Goal: Complete application form

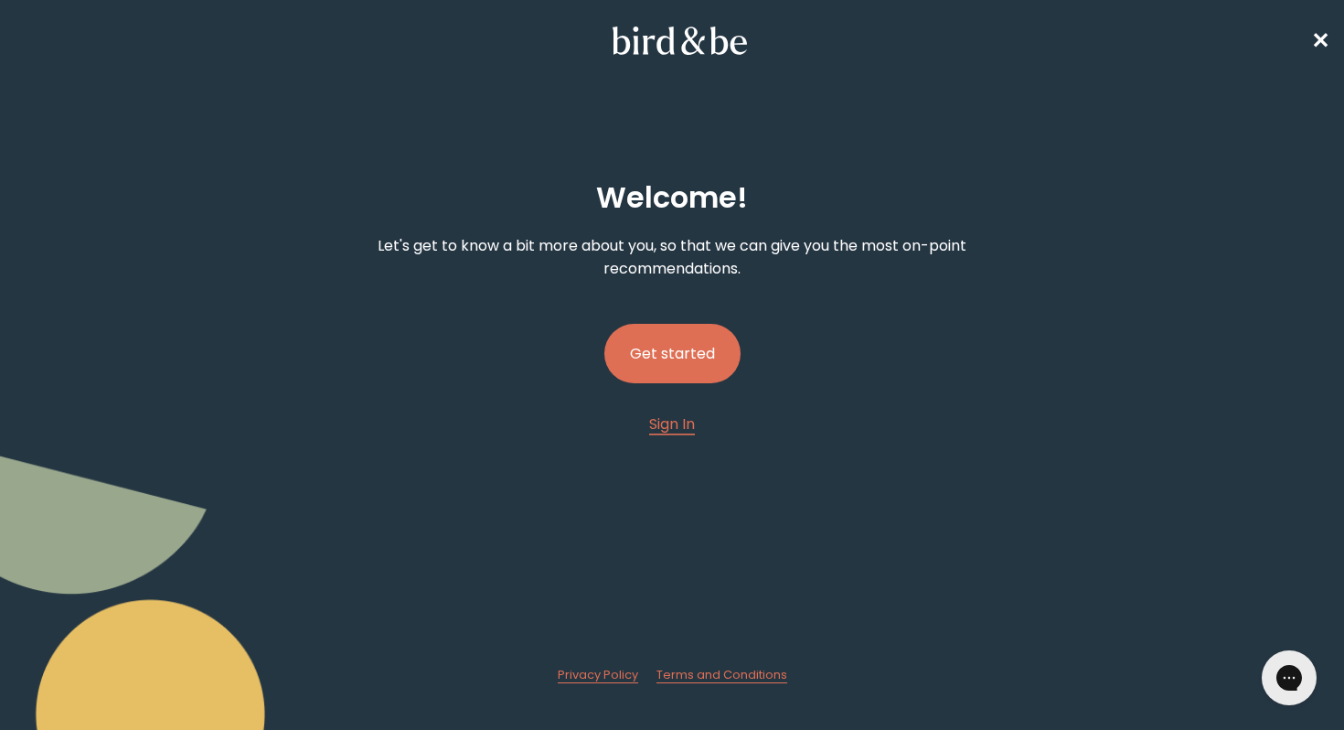
click at [667, 357] on button "Get started" at bounding box center [672, 353] width 136 height 59
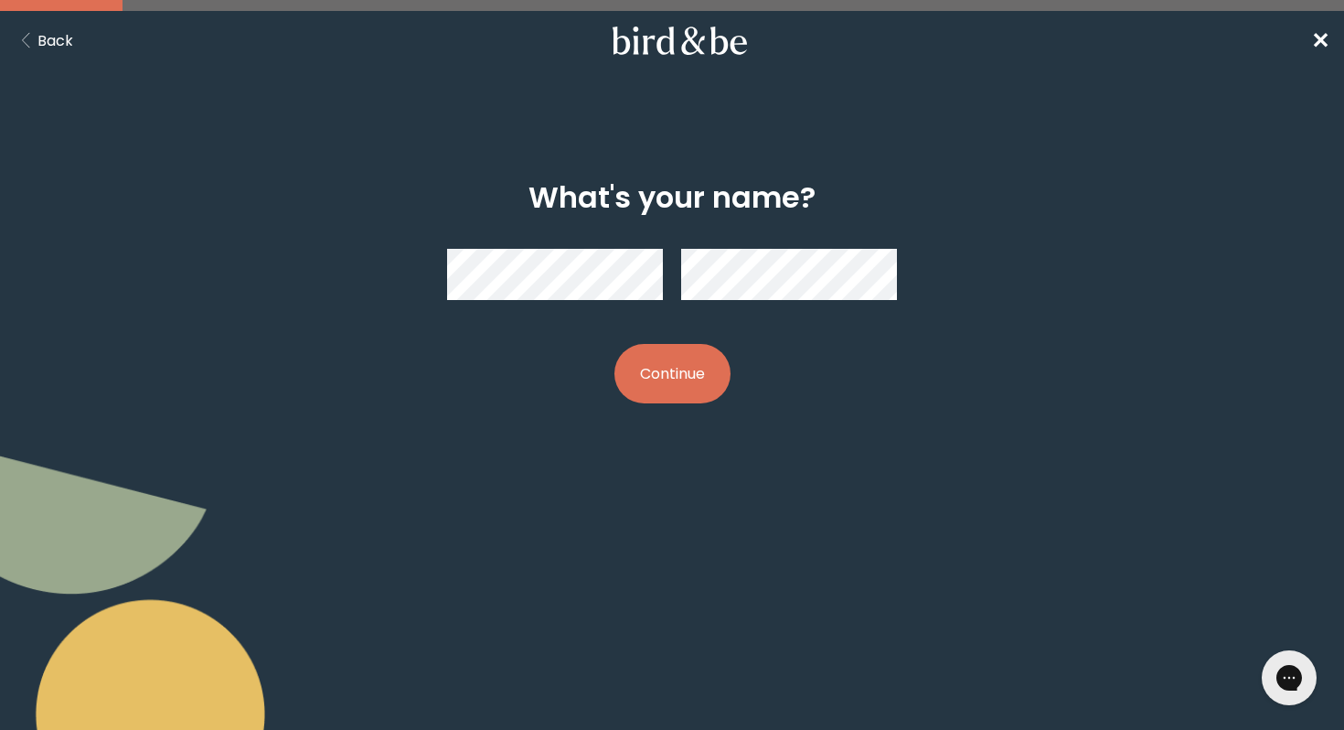
click at [585, 305] on div at bounding box center [672, 274] width 450 height 80
click at [703, 363] on button "Continue" at bounding box center [672, 373] width 116 height 59
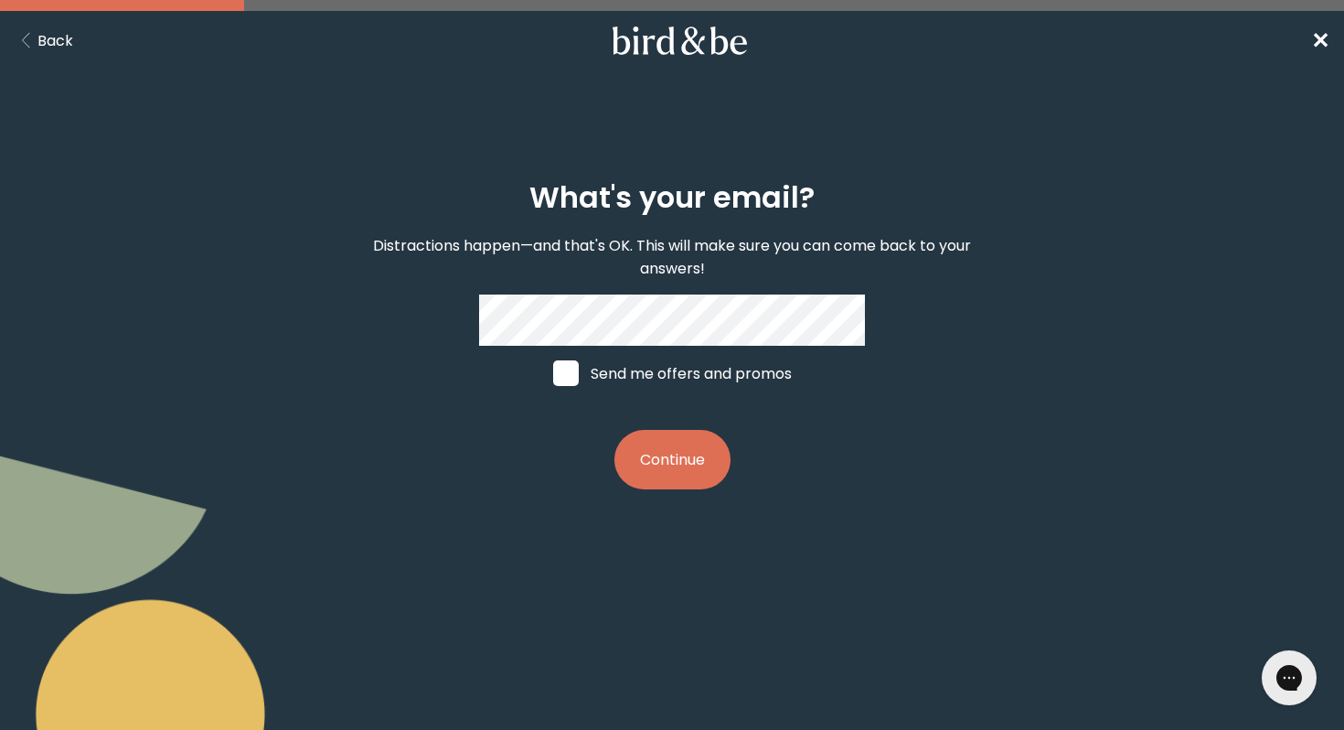
click at [694, 373] on label "Send me offers and promos" at bounding box center [672, 373] width 273 height 55
click at [553, 373] on input "Send me offers and promos" at bounding box center [552, 373] width 1 height 1
checkbox input "true"
click at [673, 445] on button "Continue" at bounding box center [672, 459] width 116 height 59
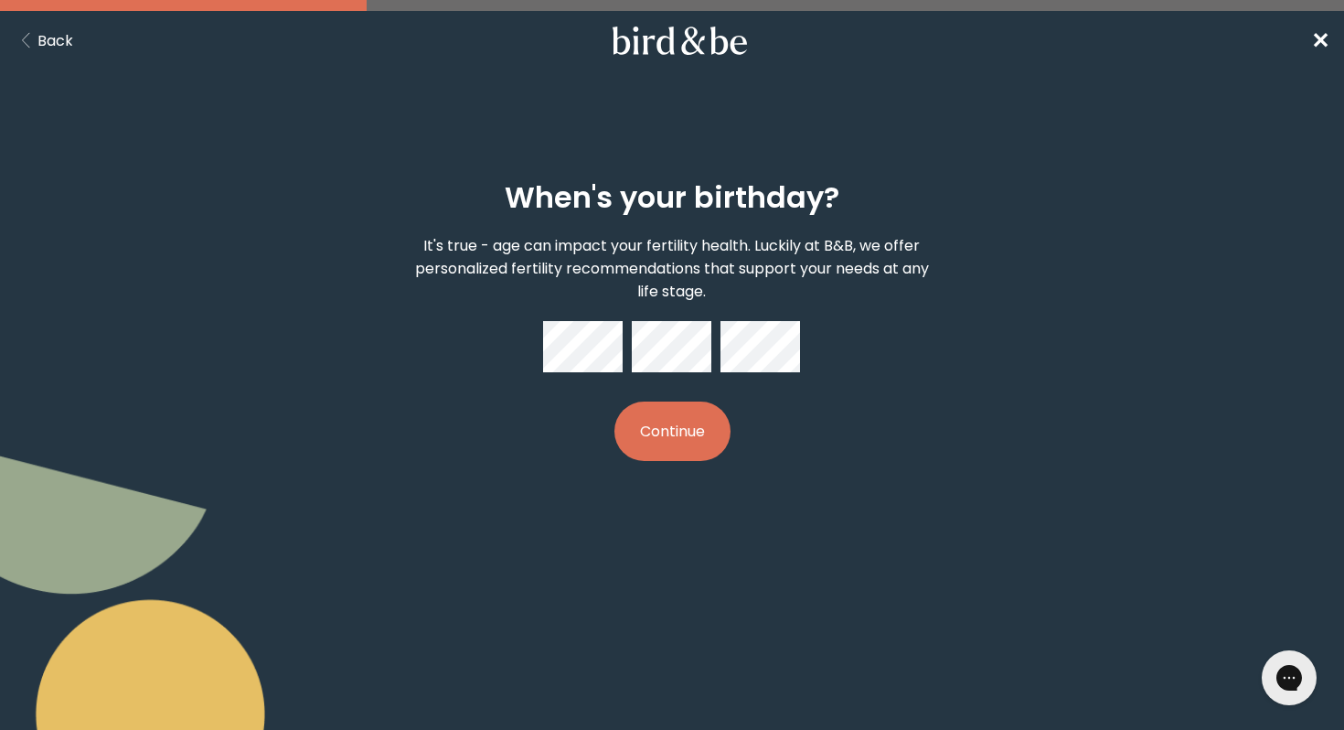
click at [693, 444] on button "Continue" at bounding box center [672, 430] width 116 height 59
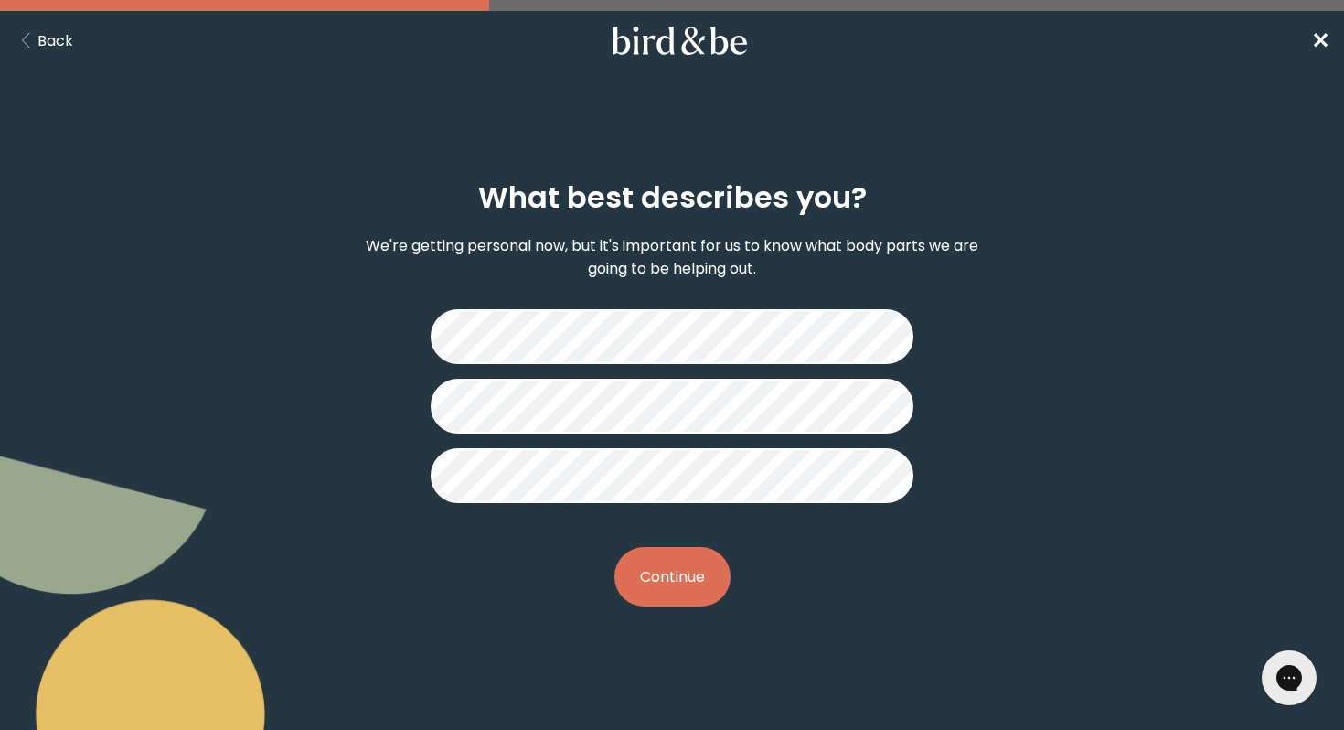
click at [693, 583] on button "Continue" at bounding box center [672, 576] width 116 height 59
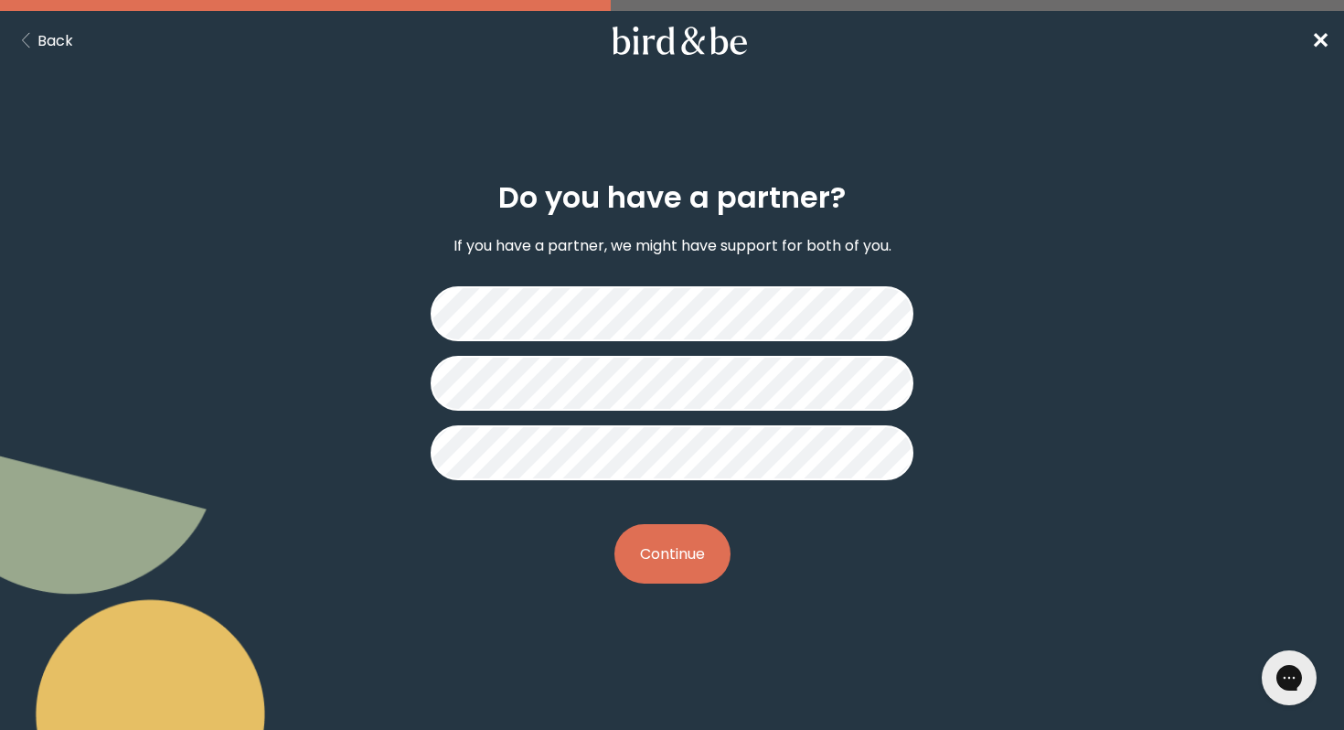
click at [693, 559] on button "Continue" at bounding box center [672, 553] width 116 height 59
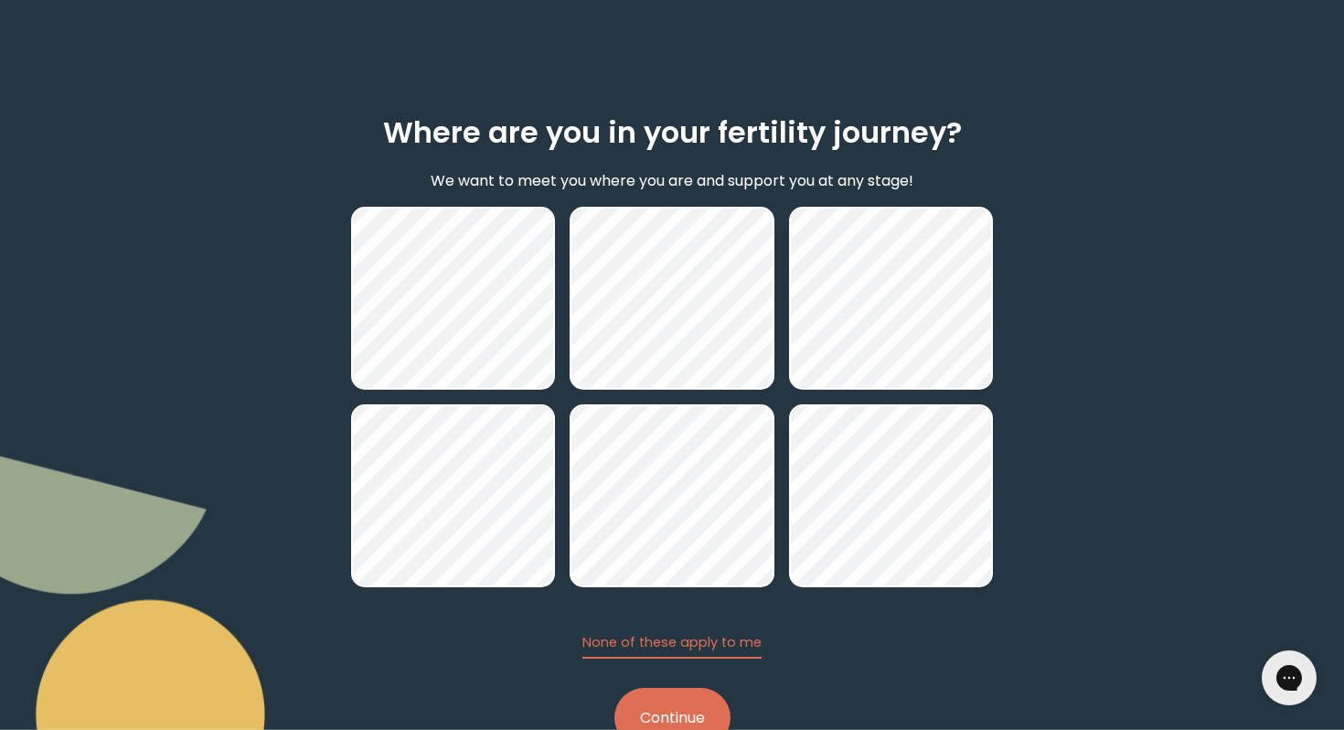
scroll to position [69, 0]
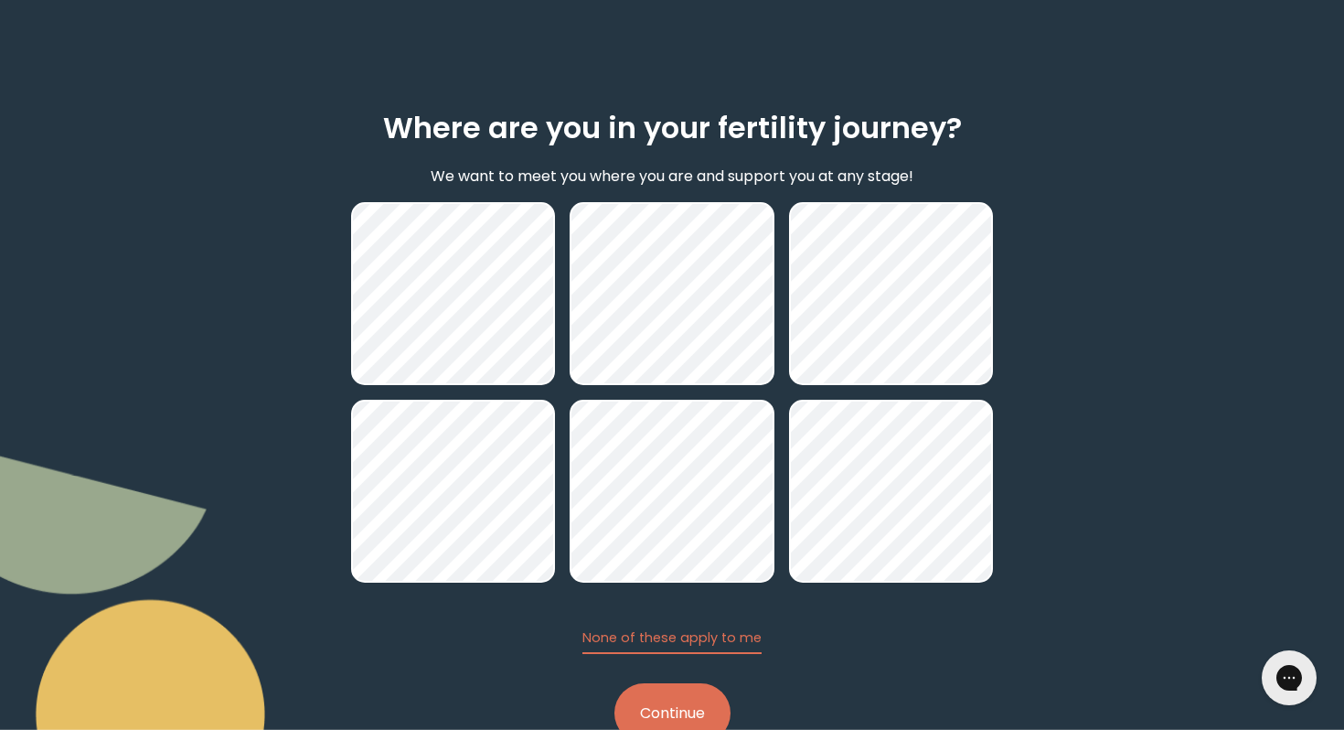
click at [661, 698] on button "Continue" at bounding box center [672, 712] width 116 height 59
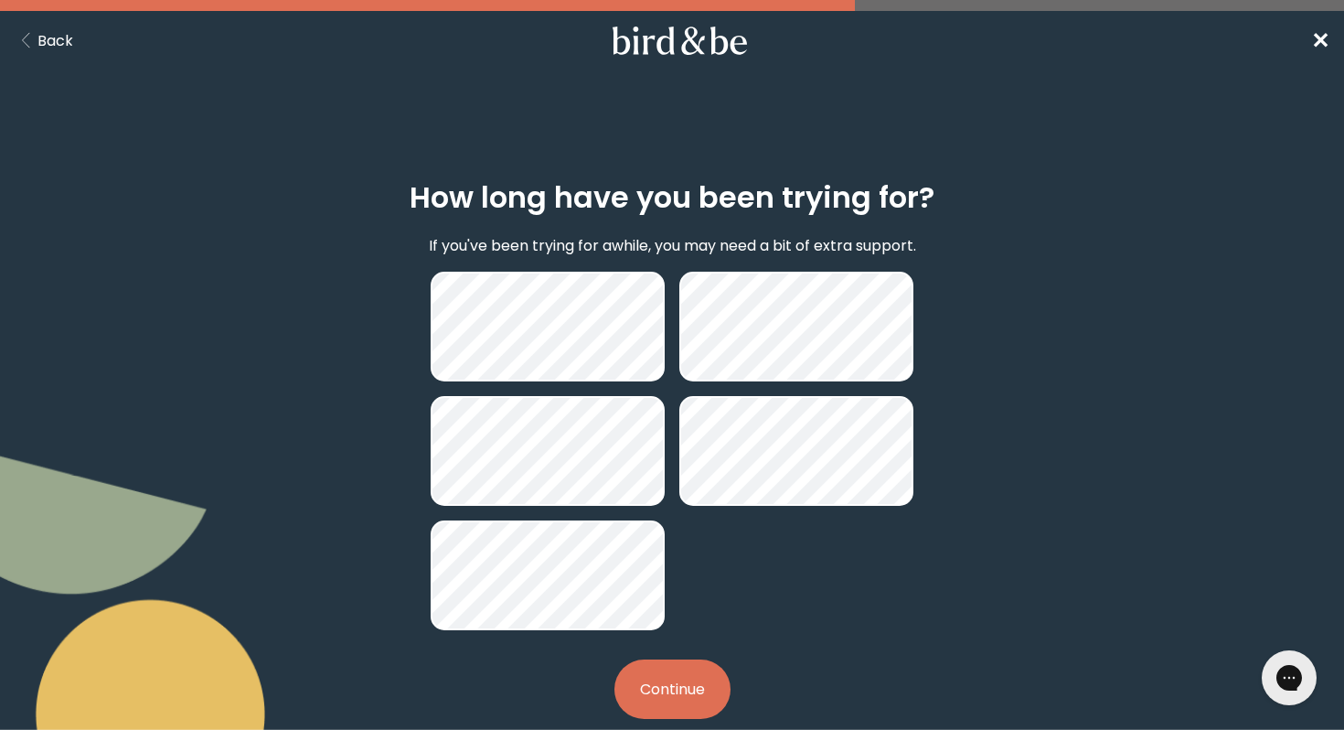
click at [75, 32] on nav "Back ✕" at bounding box center [672, 40] width 1344 height 59
click at [69, 39] on button "Back" at bounding box center [44, 40] width 59 height 23
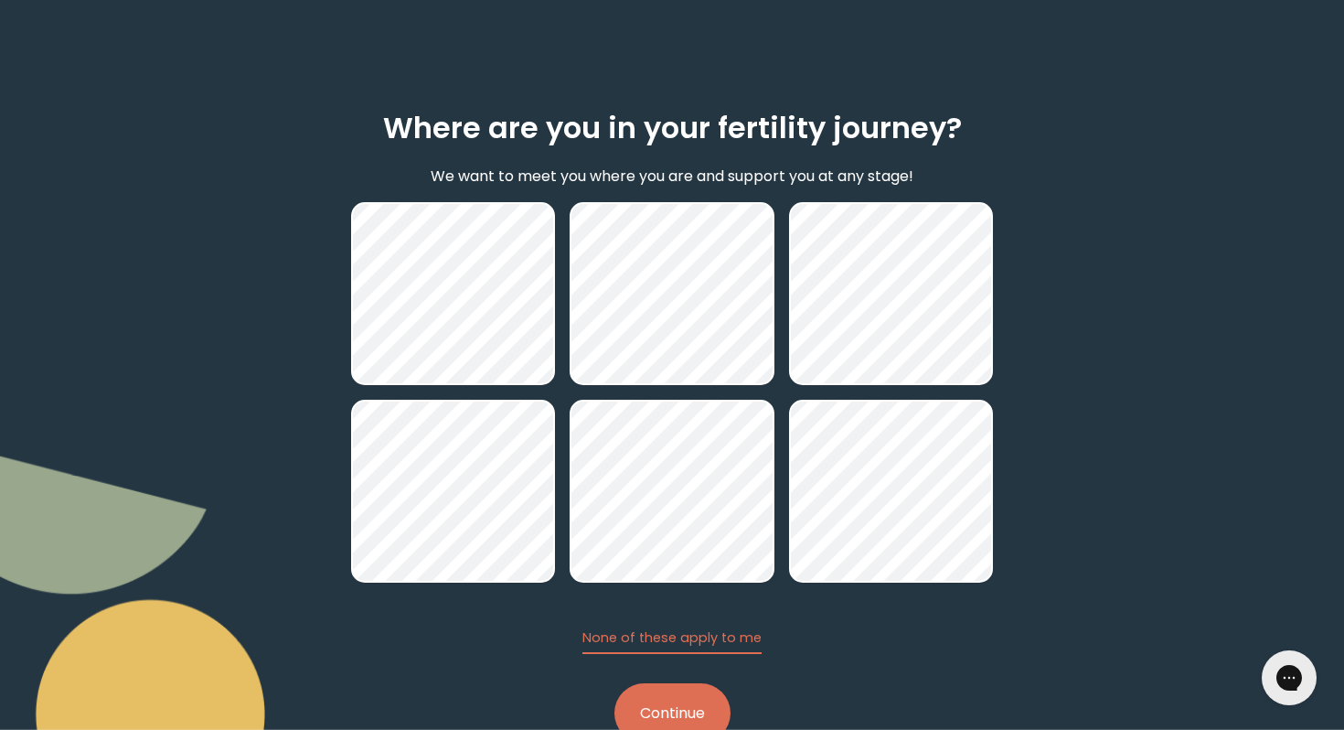
click at [680, 708] on button "Continue" at bounding box center [672, 712] width 116 height 59
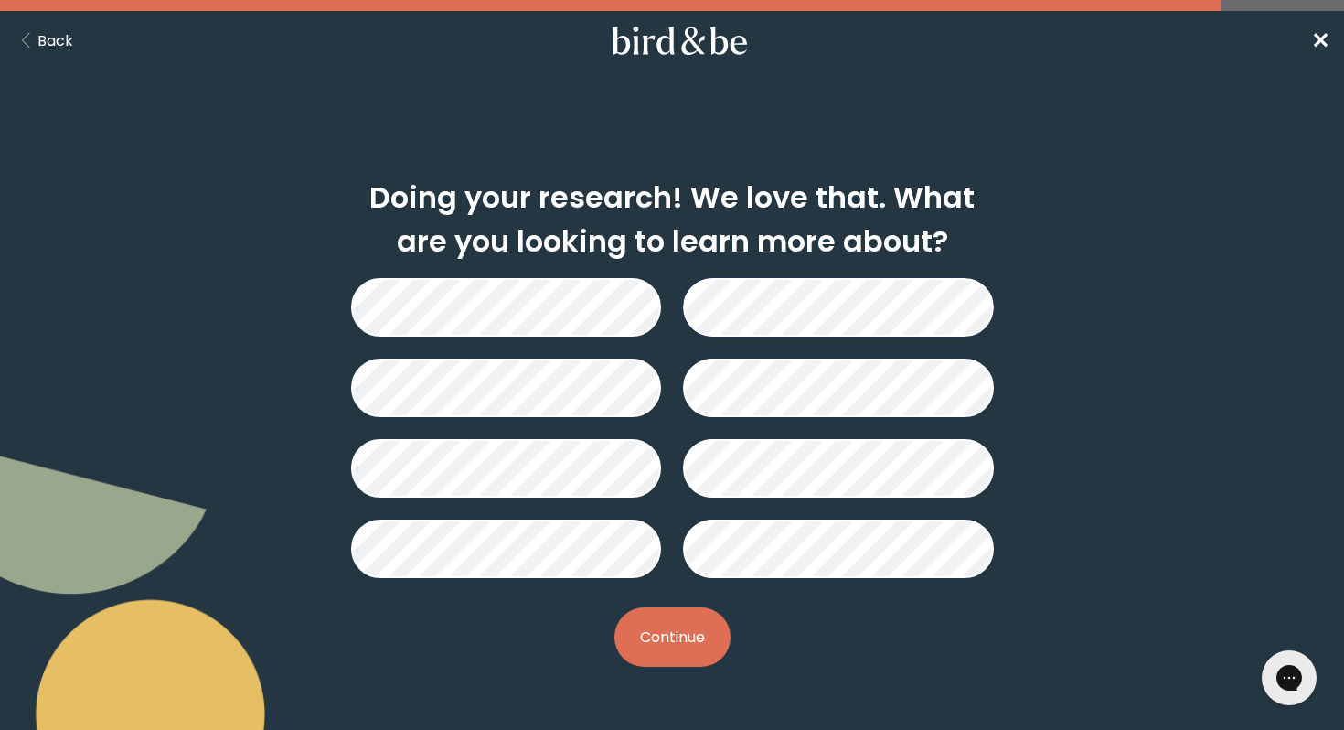
click at [703, 632] on button "Continue" at bounding box center [672, 636] width 116 height 59
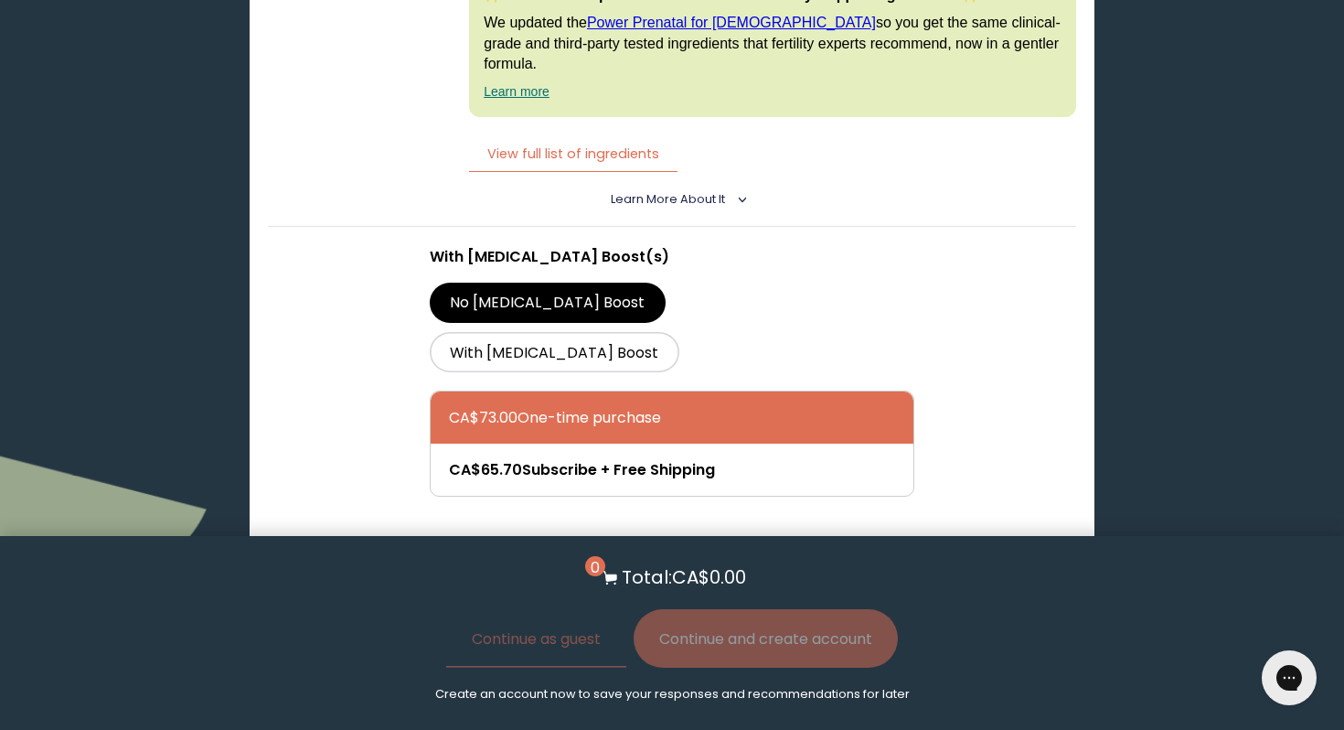
scroll to position [1454, 0]
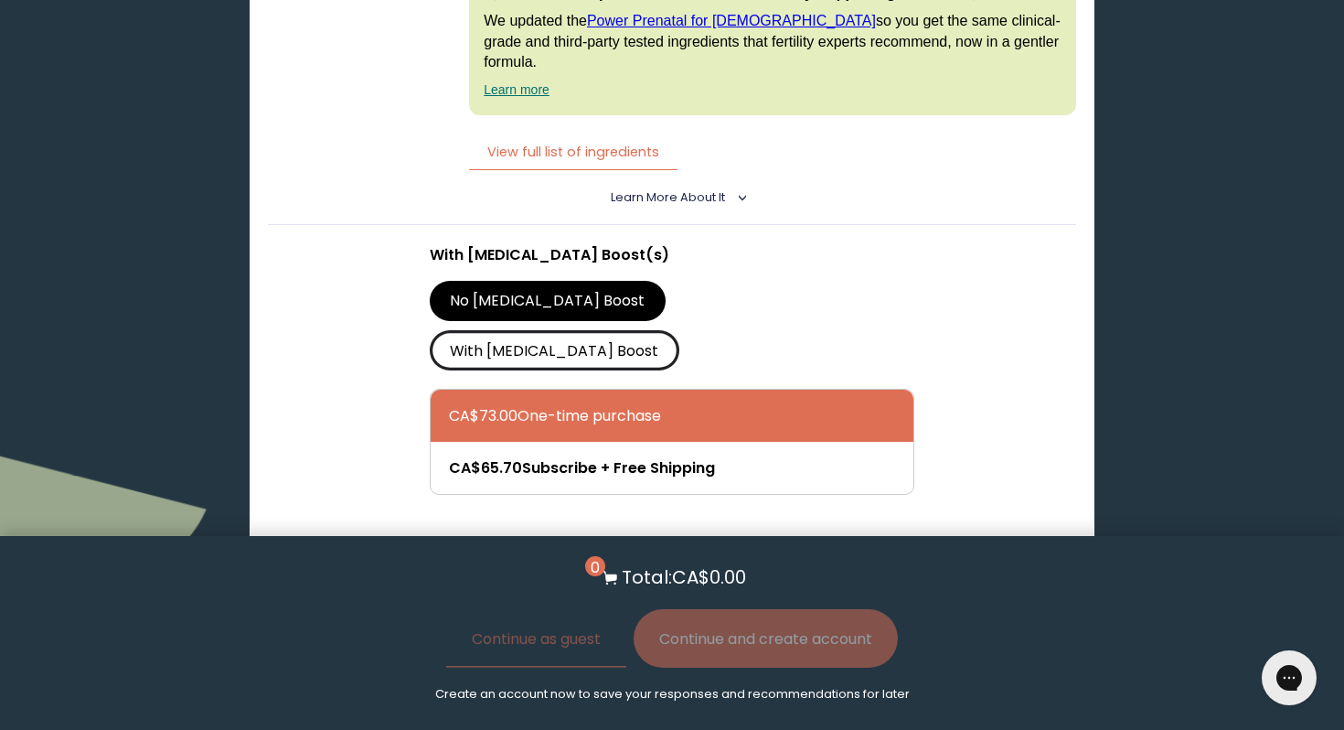
click at [679, 330] on label "With [MEDICAL_DATA] Boost" at bounding box center [555, 350] width 250 height 40
click at [0, 0] on input "With [MEDICAL_DATA] Boost" at bounding box center [0, 0] width 0 height 0
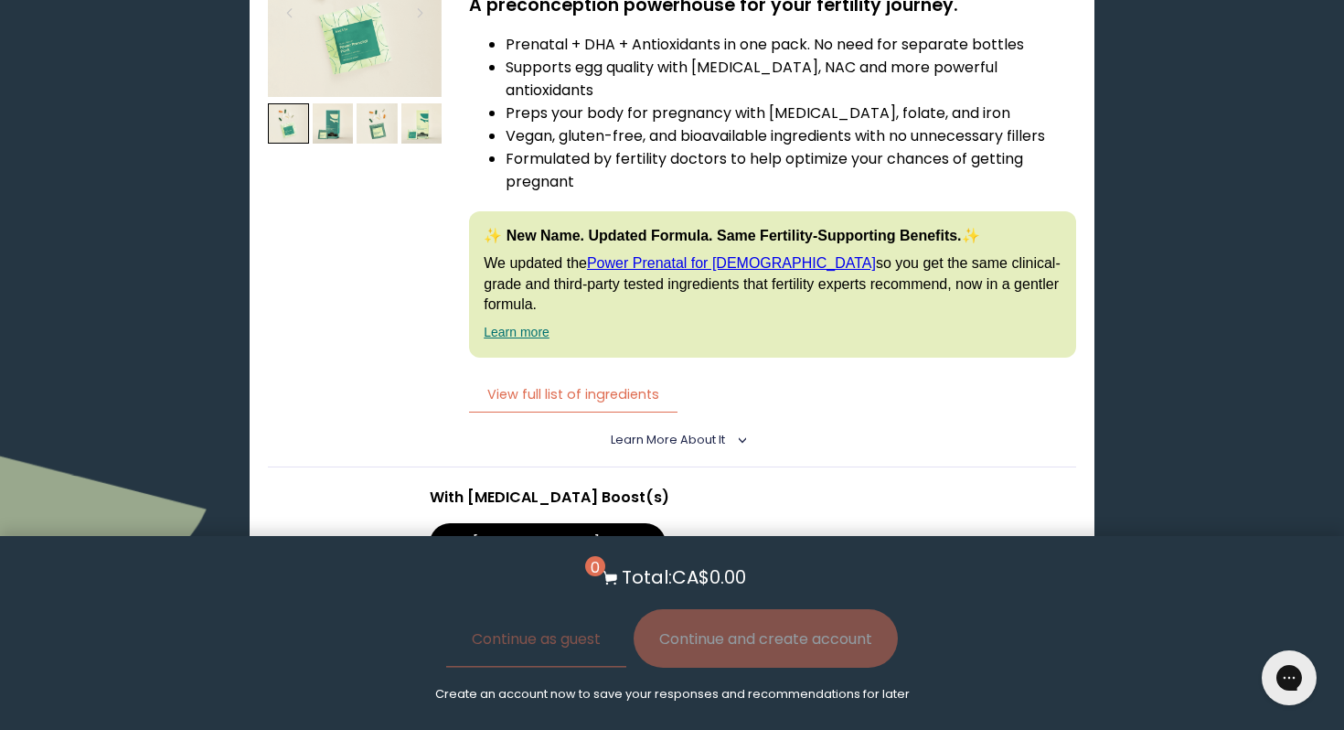
scroll to position [1452, 0]
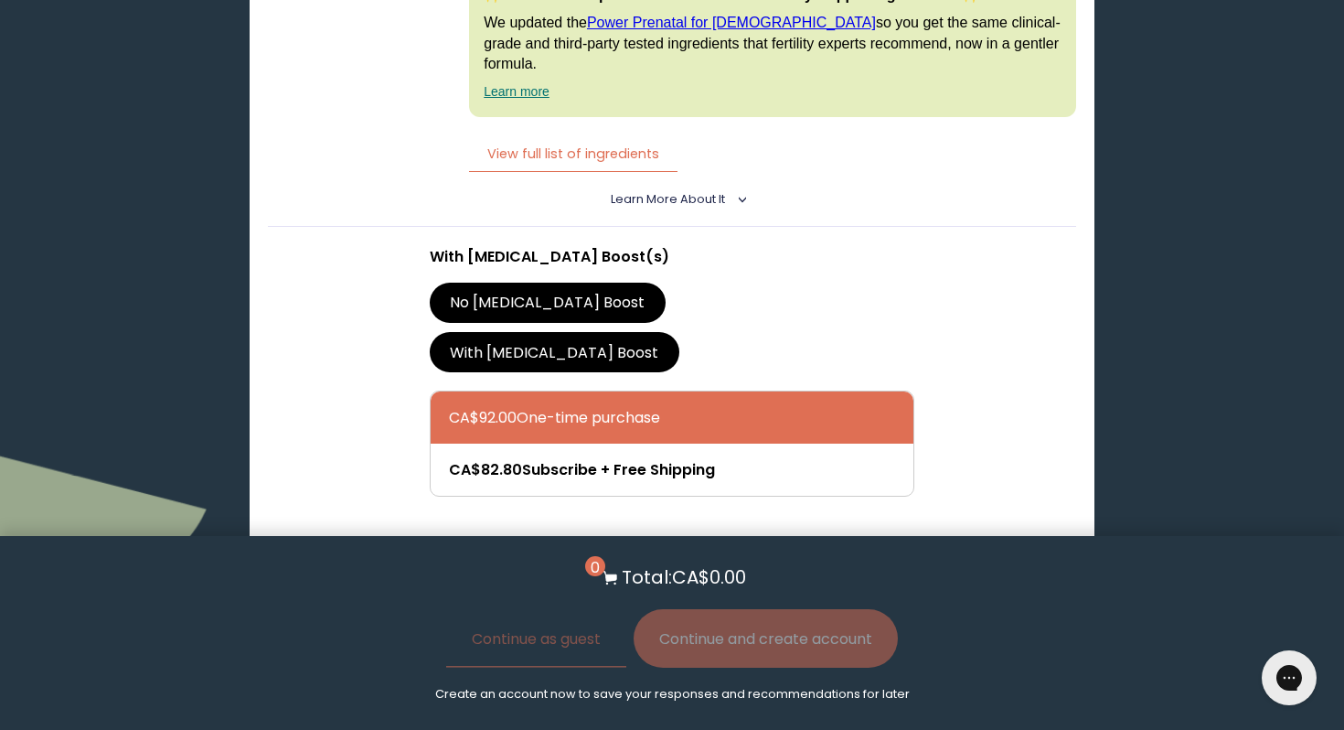
click at [528, 282] on label "No [MEDICAL_DATA] Boost" at bounding box center [548, 302] width 236 height 40
click at [0, 0] on input "No [MEDICAL_DATA] Boost" at bounding box center [0, 0] width 0 height 0
click at [629, 332] on label "With [MEDICAL_DATA] Boost" at bounding box center [555, 352] width 250 height 40
click at [0, 0] on input "With [MEDICAL_DATA] Boost" at bounding box center [0, 0] width 0 height 0
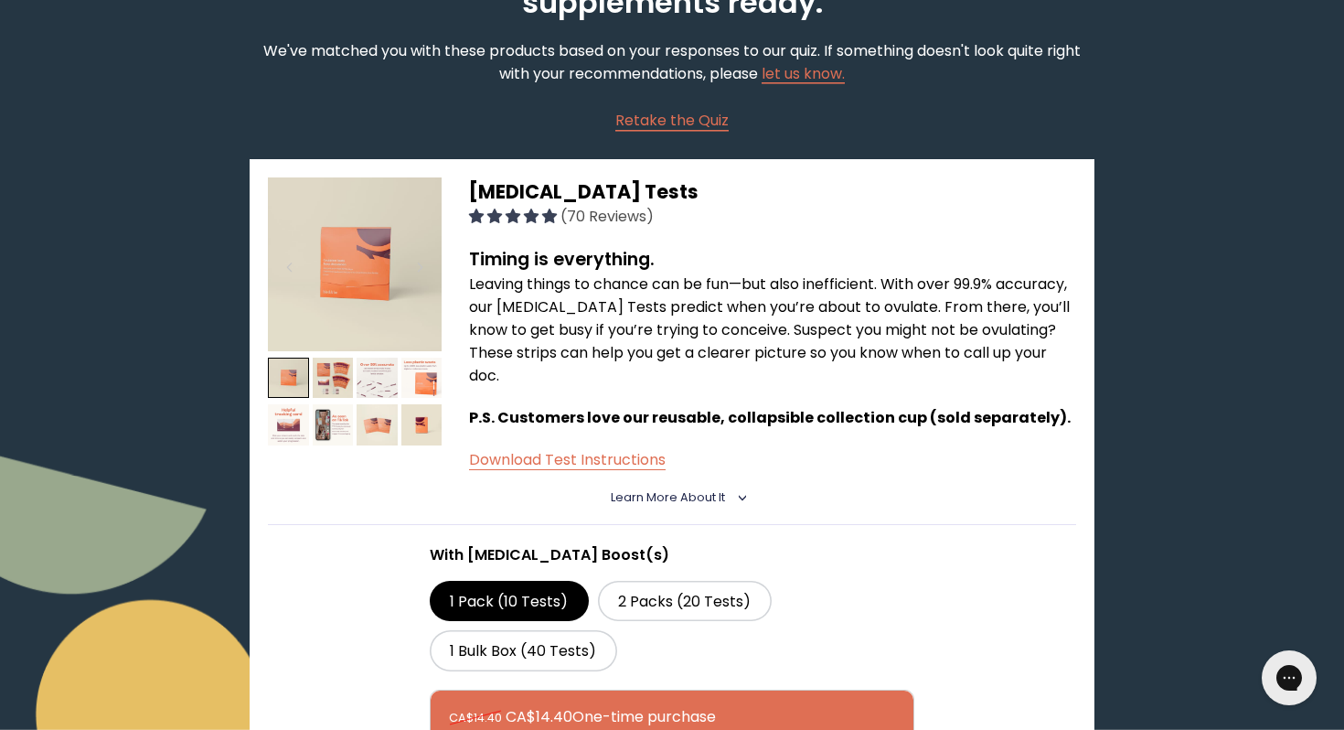
scroll to position [176, 0]
